Goal: Feedback & Contribution: Submit feedback/report problem

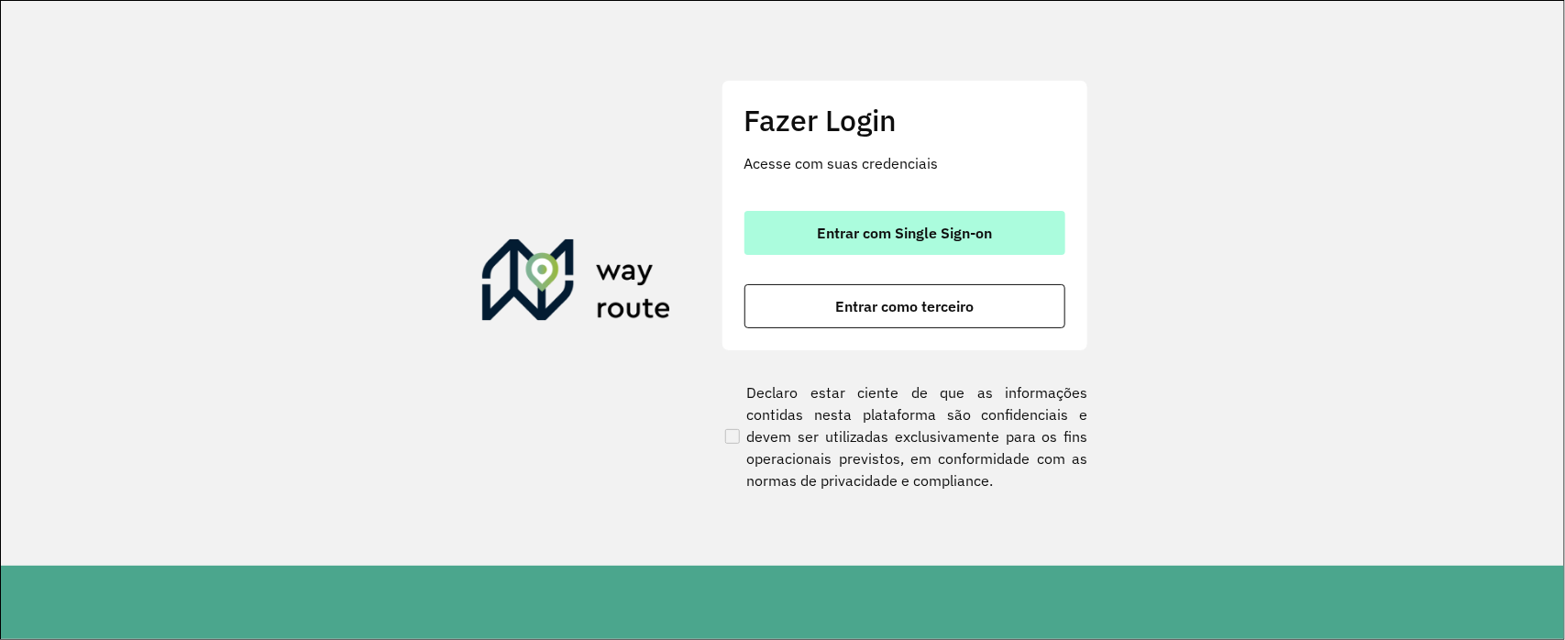
click at [913, 235] on span "Entrar com Single Sign-on" at bounding box center [904, 233] width 175 height 15
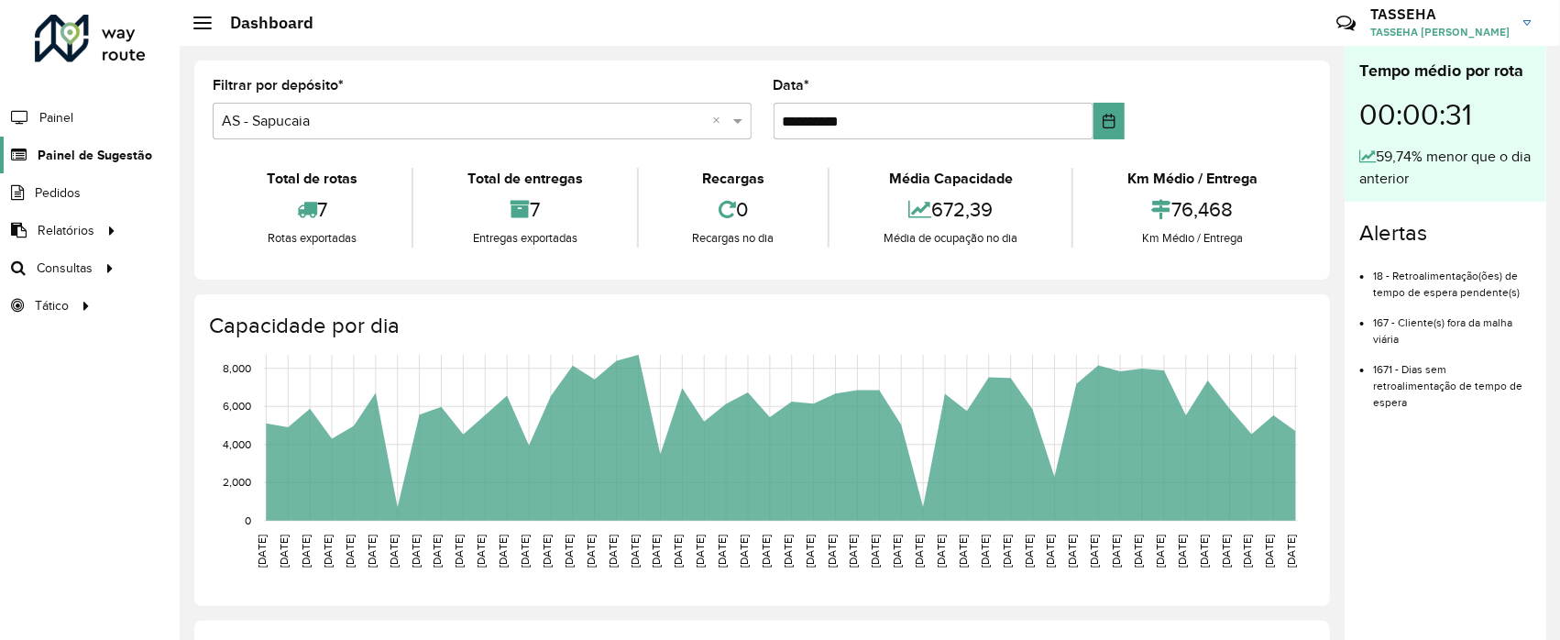
click at [90, 152] on span "Painel de Sugestão" at bounding box center [95, 155] width 115 height 19
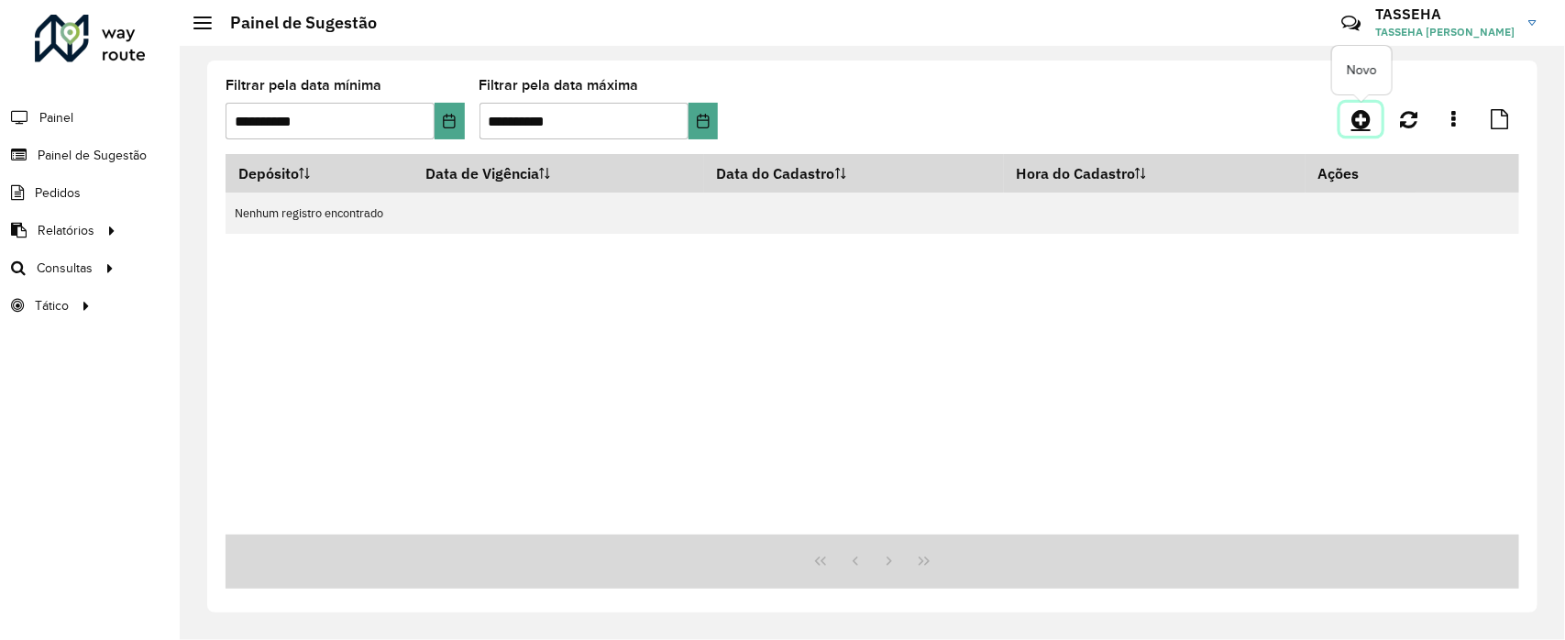
click at [1358, 125] on icon at bounding box center [1360, 119] width 19 height 22
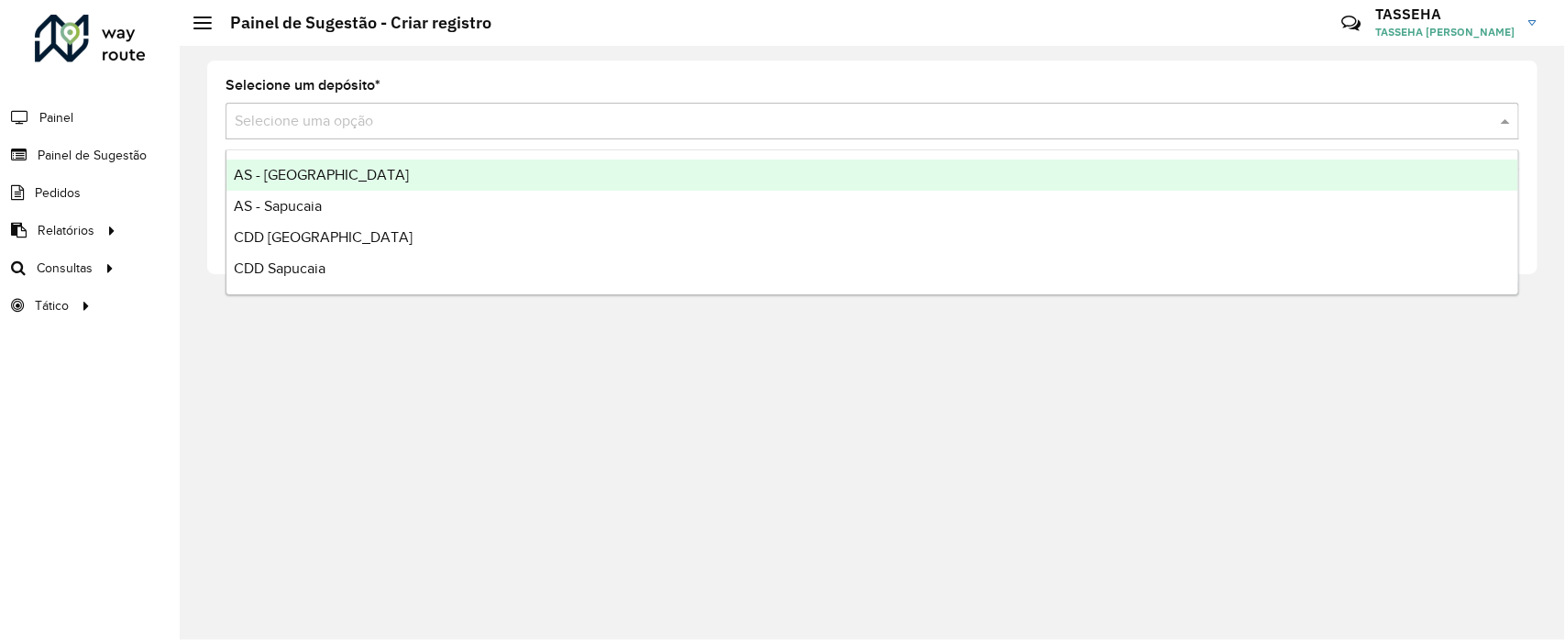
click at [798, 122] on input "text" at bounding box center [854, 122] width 1239 height 22
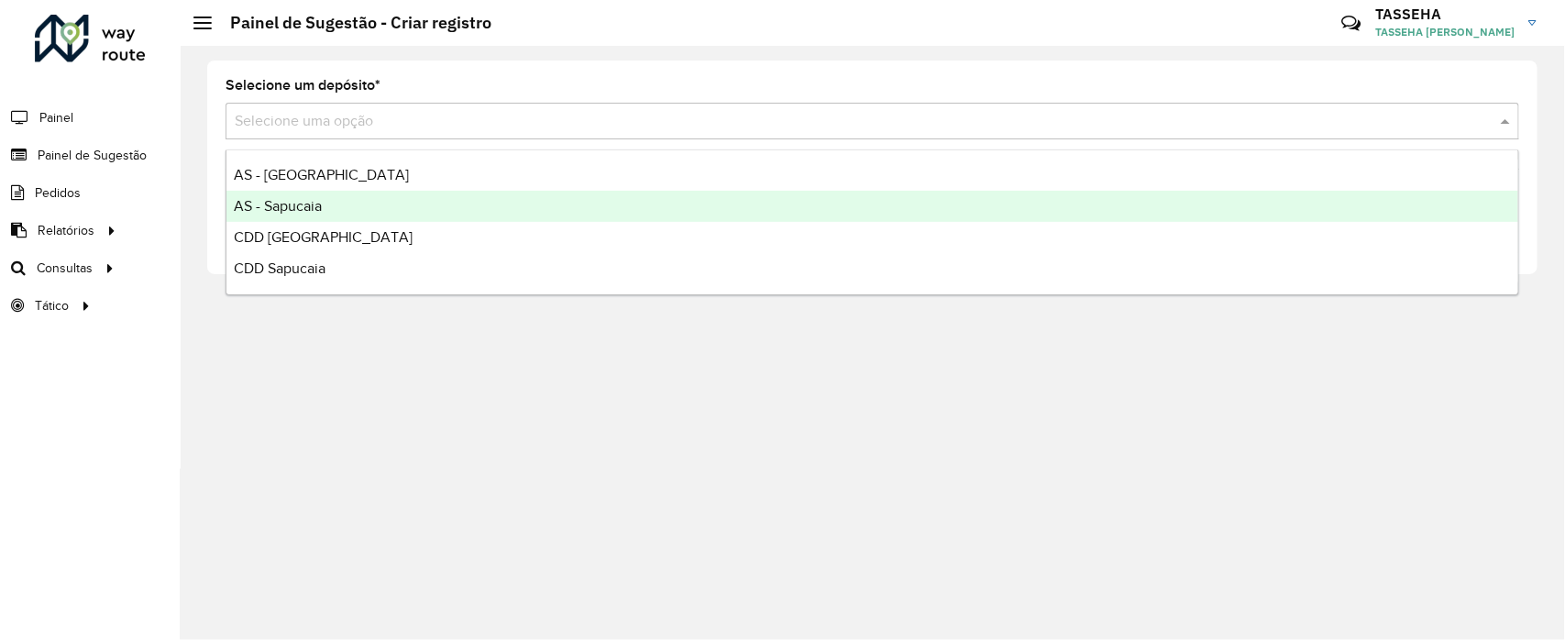
click at [355, 204] on div "AS - Sapucaia" at bounding box center [872, 206] width 1293 height 31
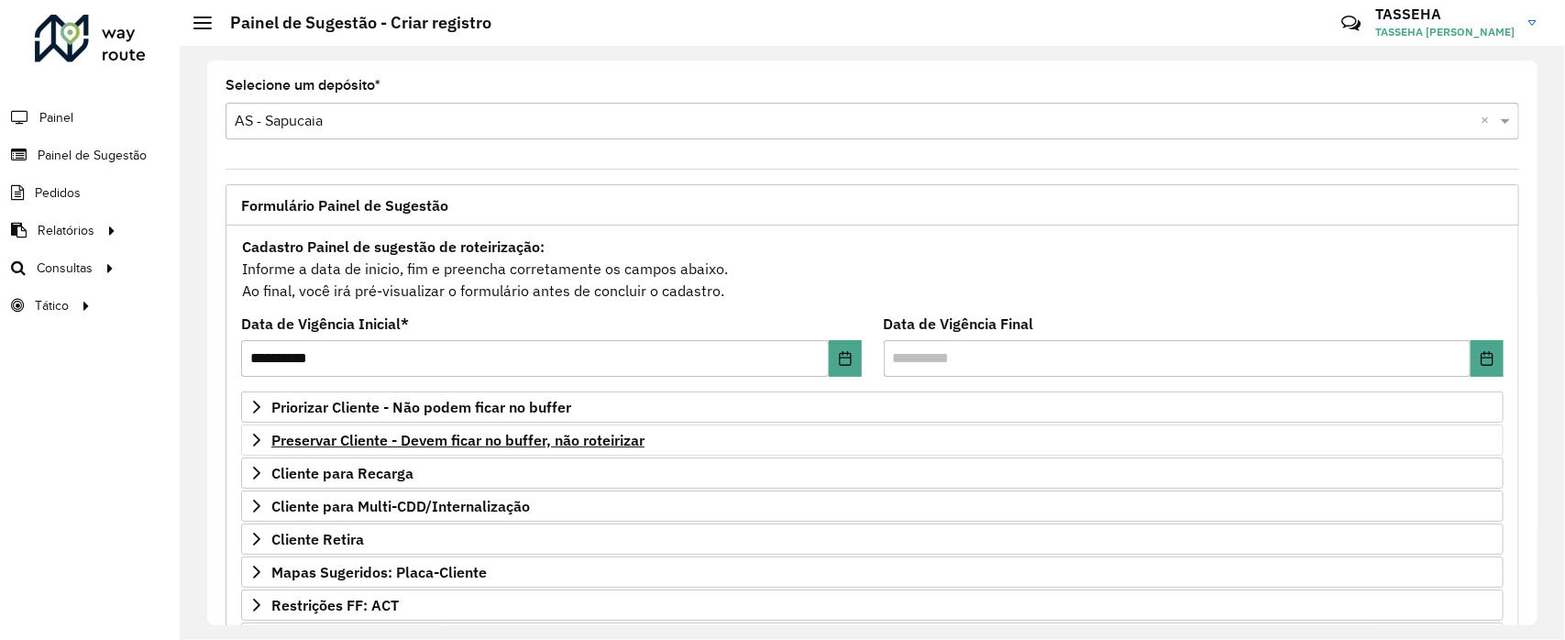
scroll to position [281, 0]
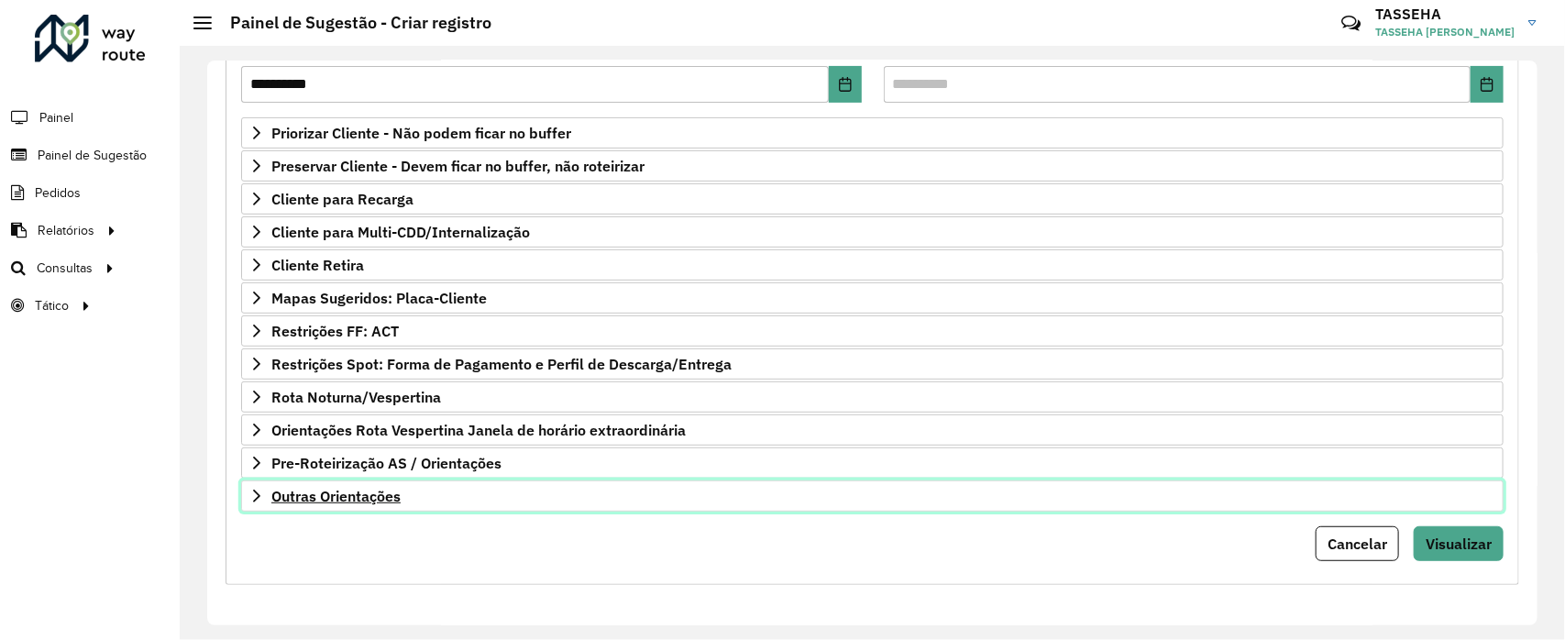
click at [344, 489] on span "Outras Orientações" at bounding box center [335, 496] width 129 height 15
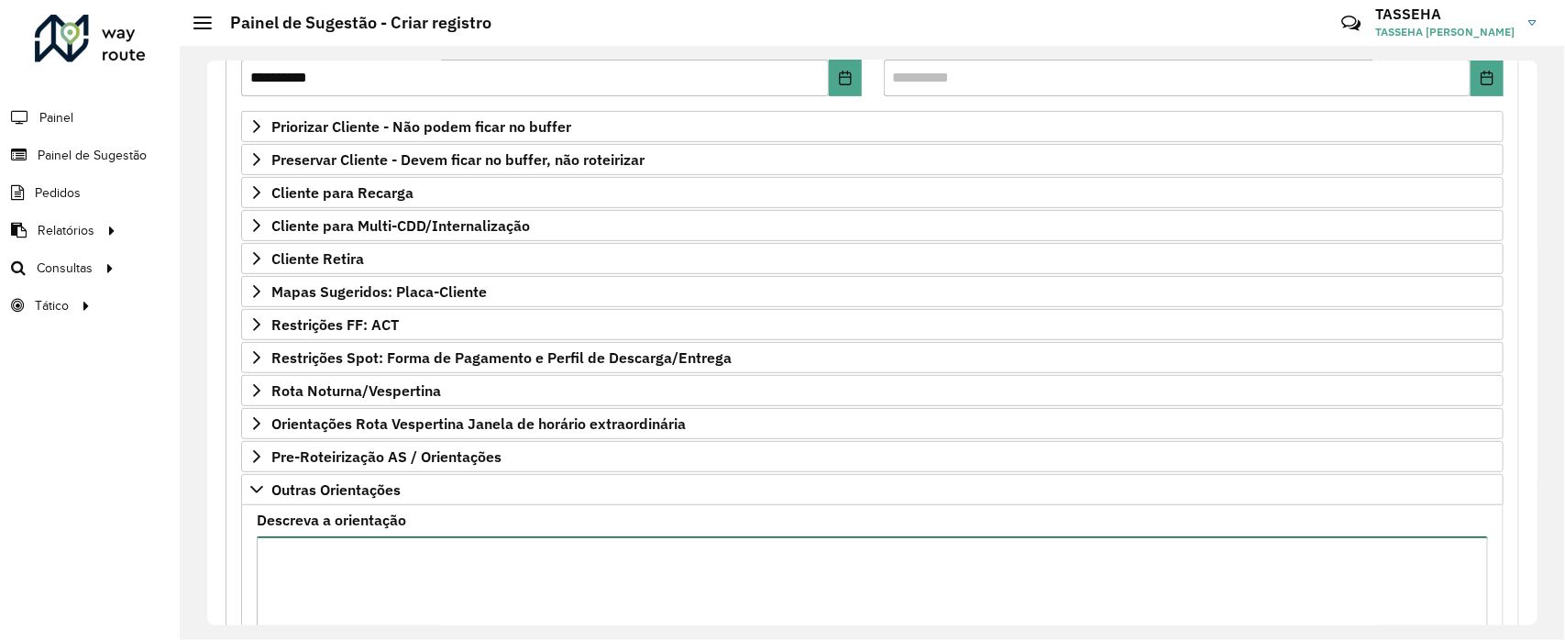
click at [335, 544] on textarea "Descreva a orientação" at bounding box center [872, 613] width 1231 height 155
paste textarea "**********"
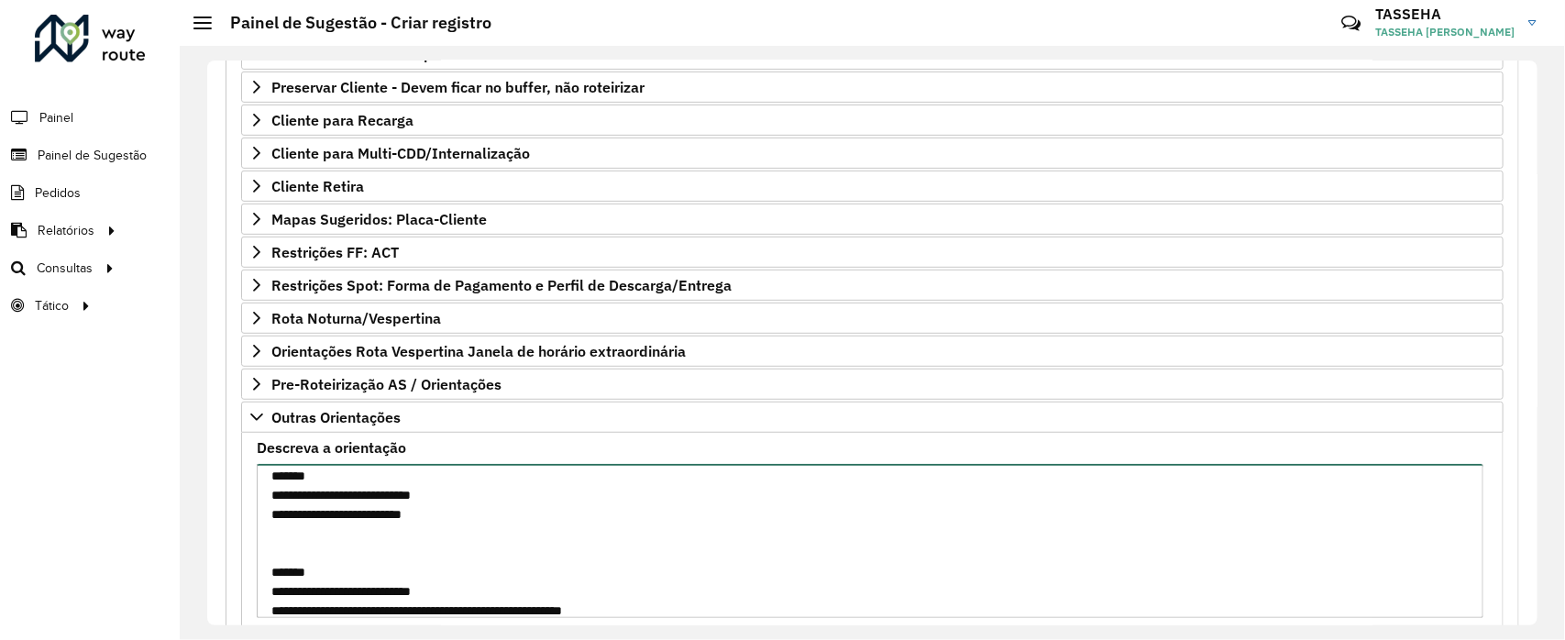
scroll to position [0, 0]
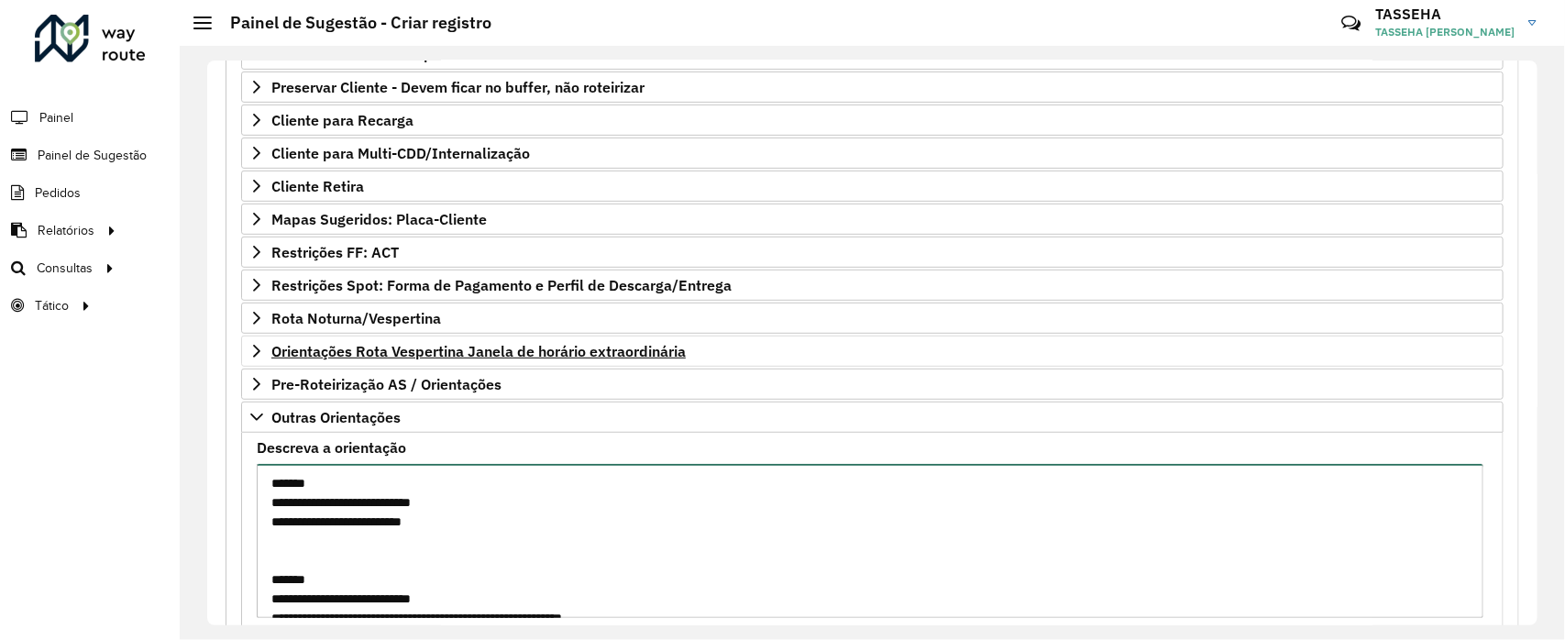
type textarea "**********"
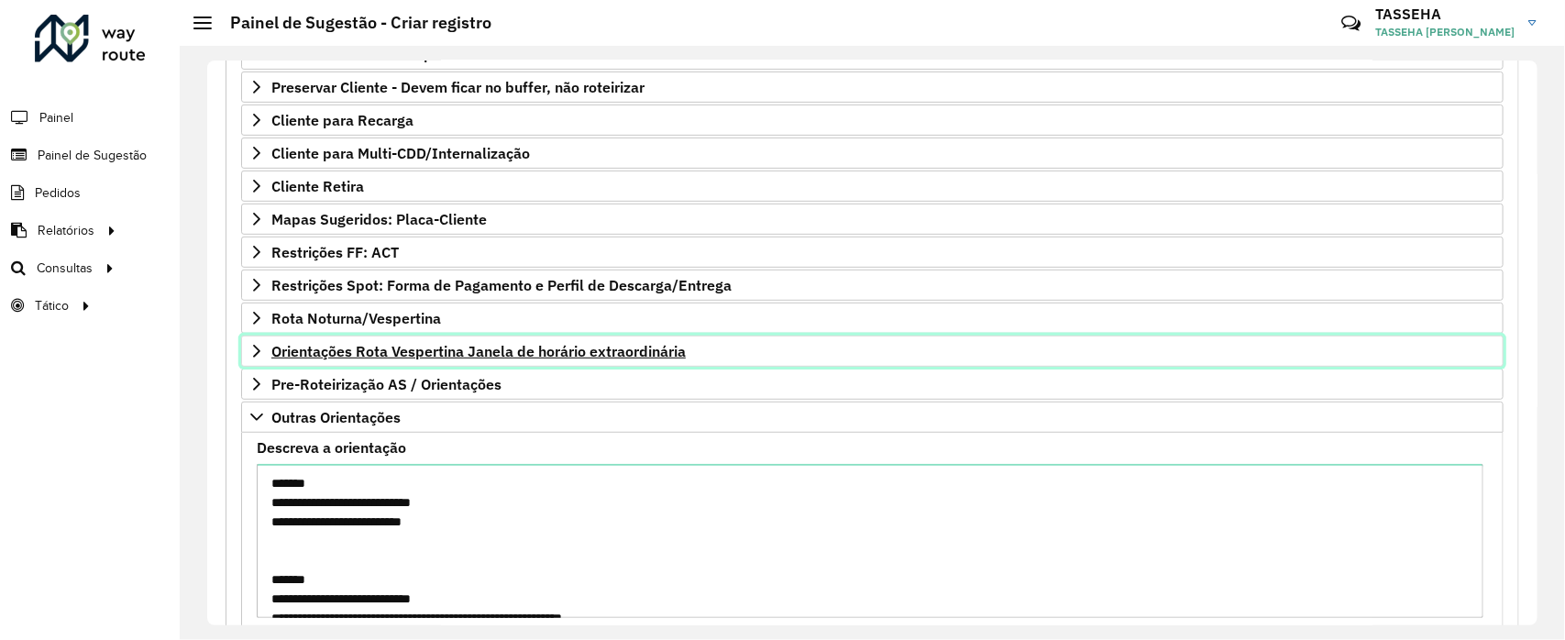
click at [1093, 347] on link "Orientações Rota Vespertina Janela de horário extraordinária" at bounding box center [872, 351] width 1262 height 31
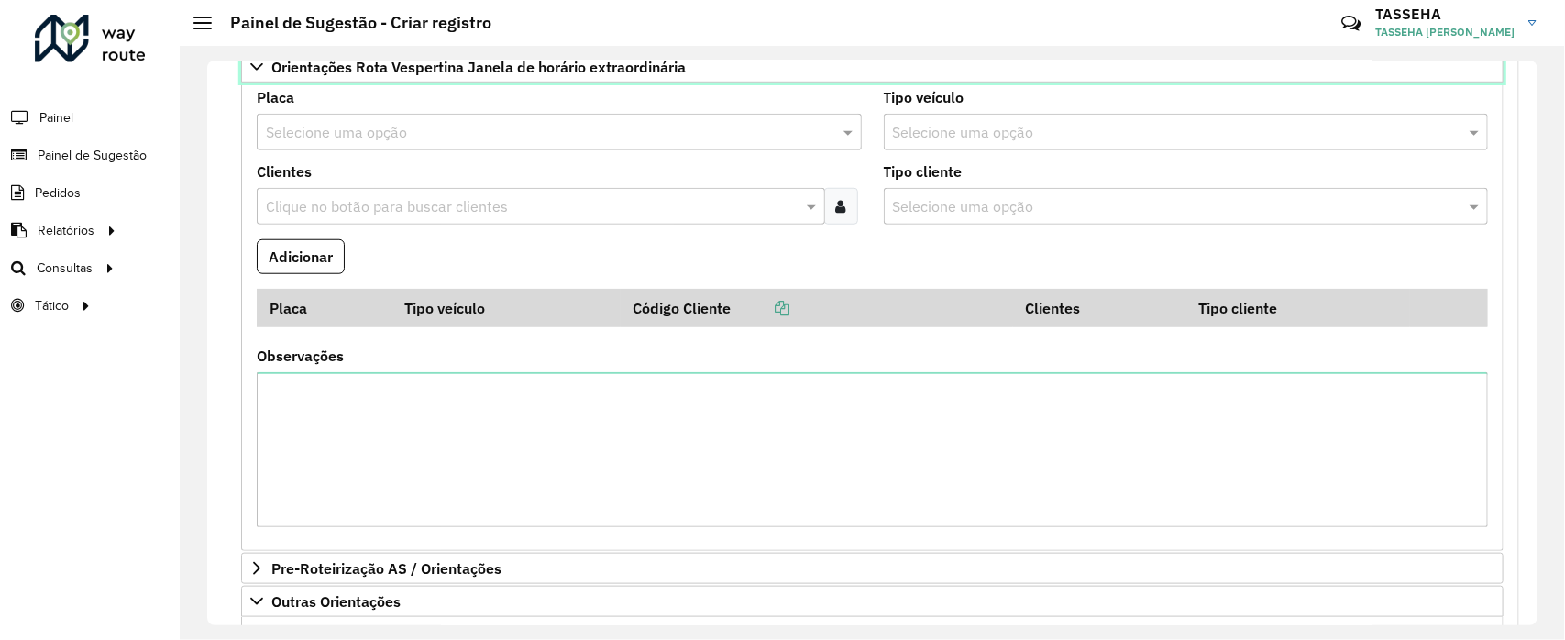
scroll to position [963, 0]
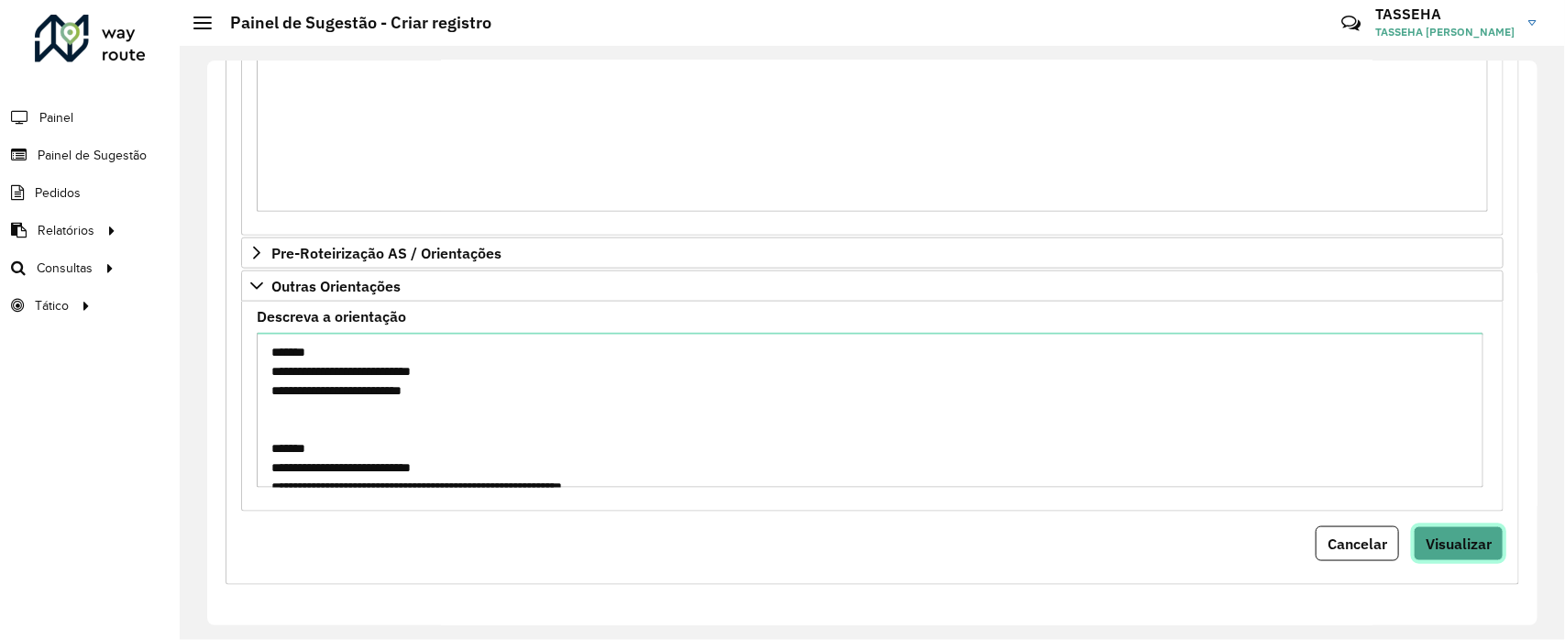
click at [1462, 544] on span "Visualizar" at bounding box center [1459, 544] width 66 height 18
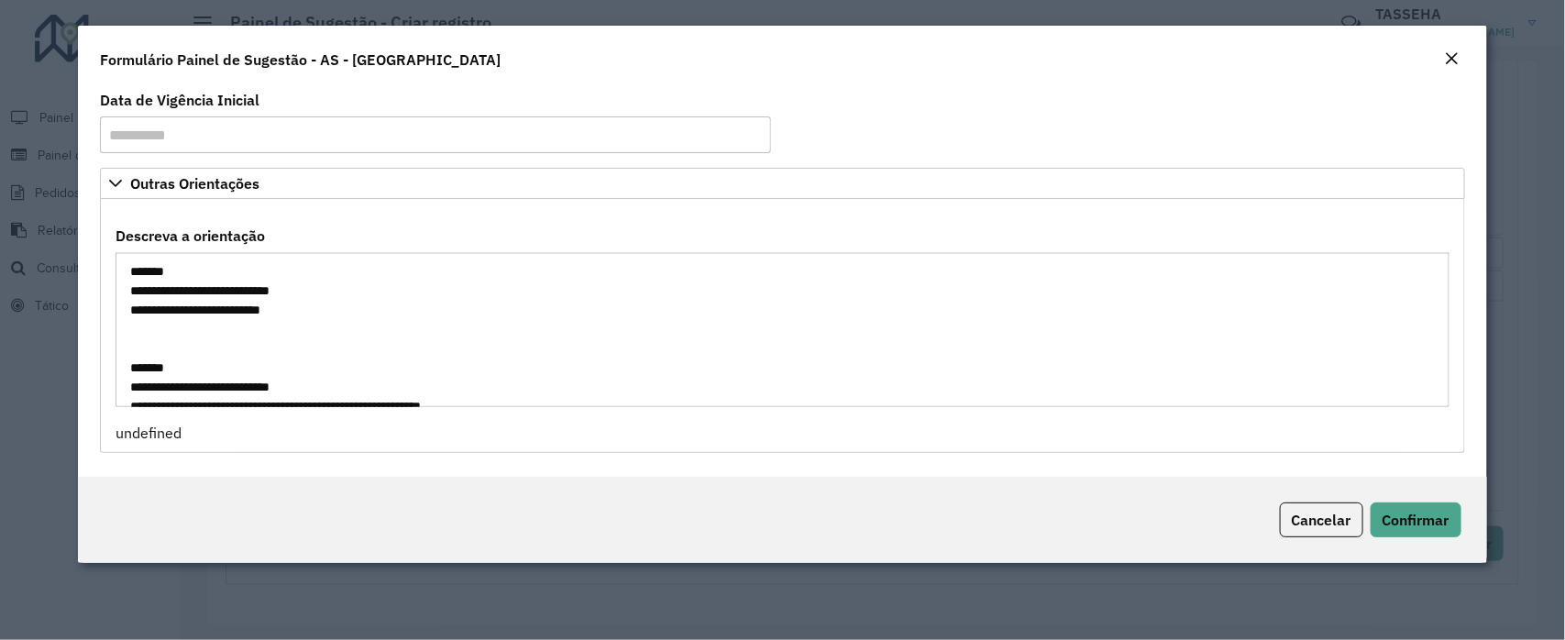
click at [1444, 287] on textarea "**********" at bounding box center [782, 329] width 1333 height 155
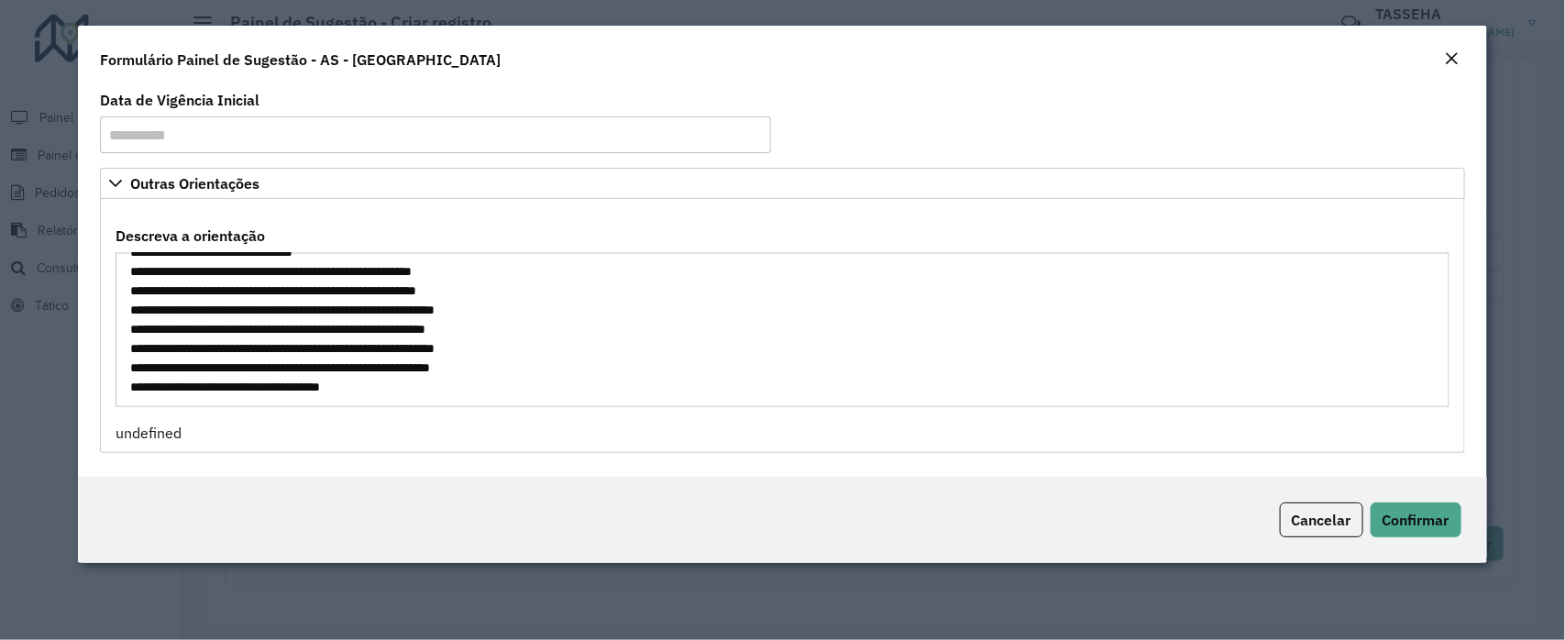
scroll to position [250, 0]
click at [1408, 535] on button "Confirmar" at bounding box center [1416, 519] width 91 height 35
